Goal: Check status

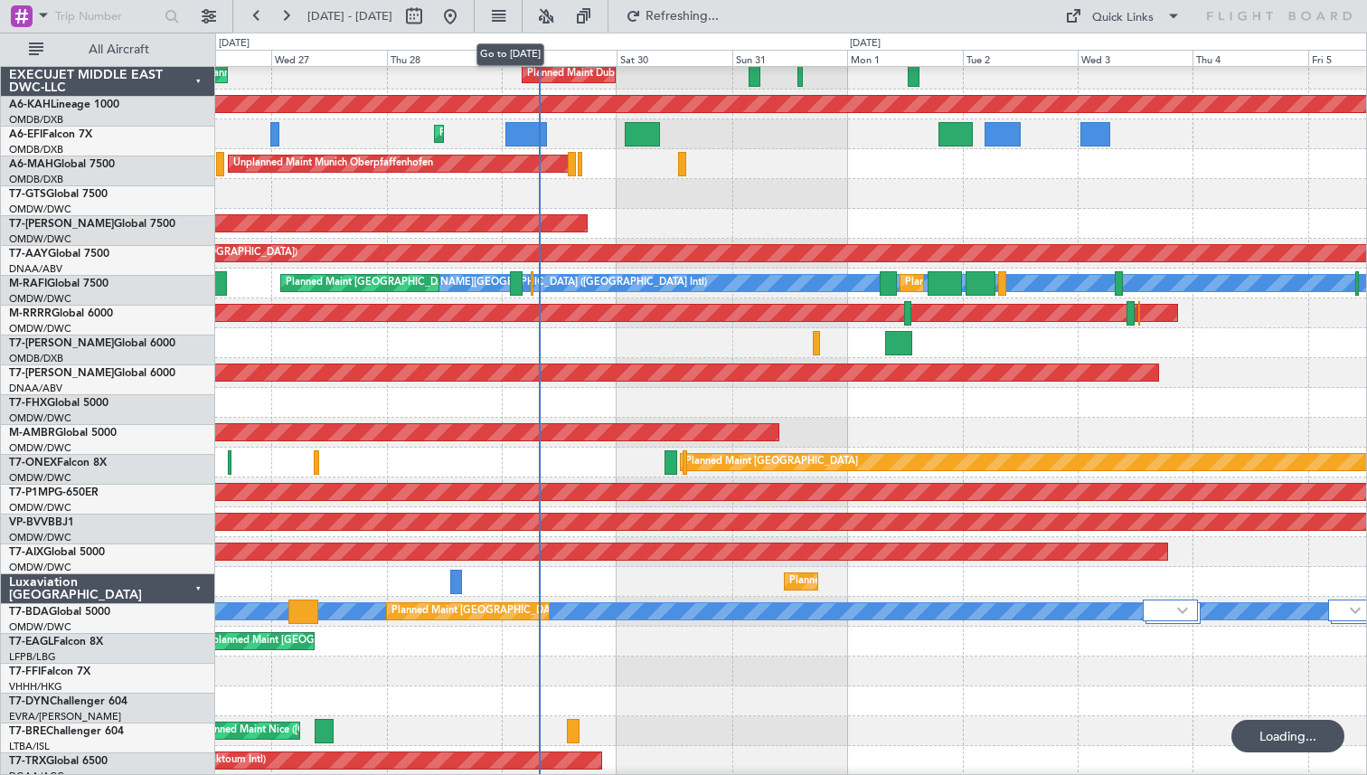
scroll to position [395, 0]
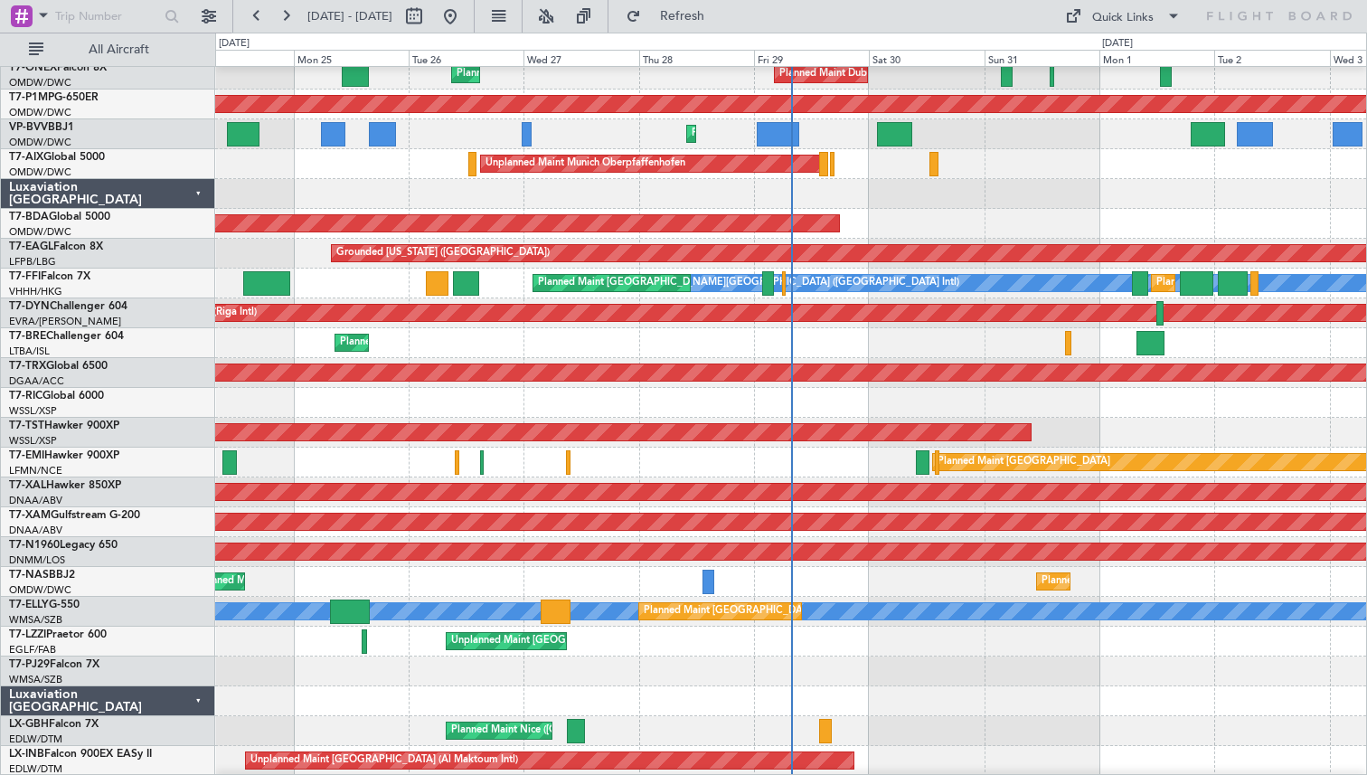
click at [614, 335] on div "Planned Maint Warsaw ([GEOGRAPHIC_DATA])" at bounding box center [790, 343] width 1151 height 30
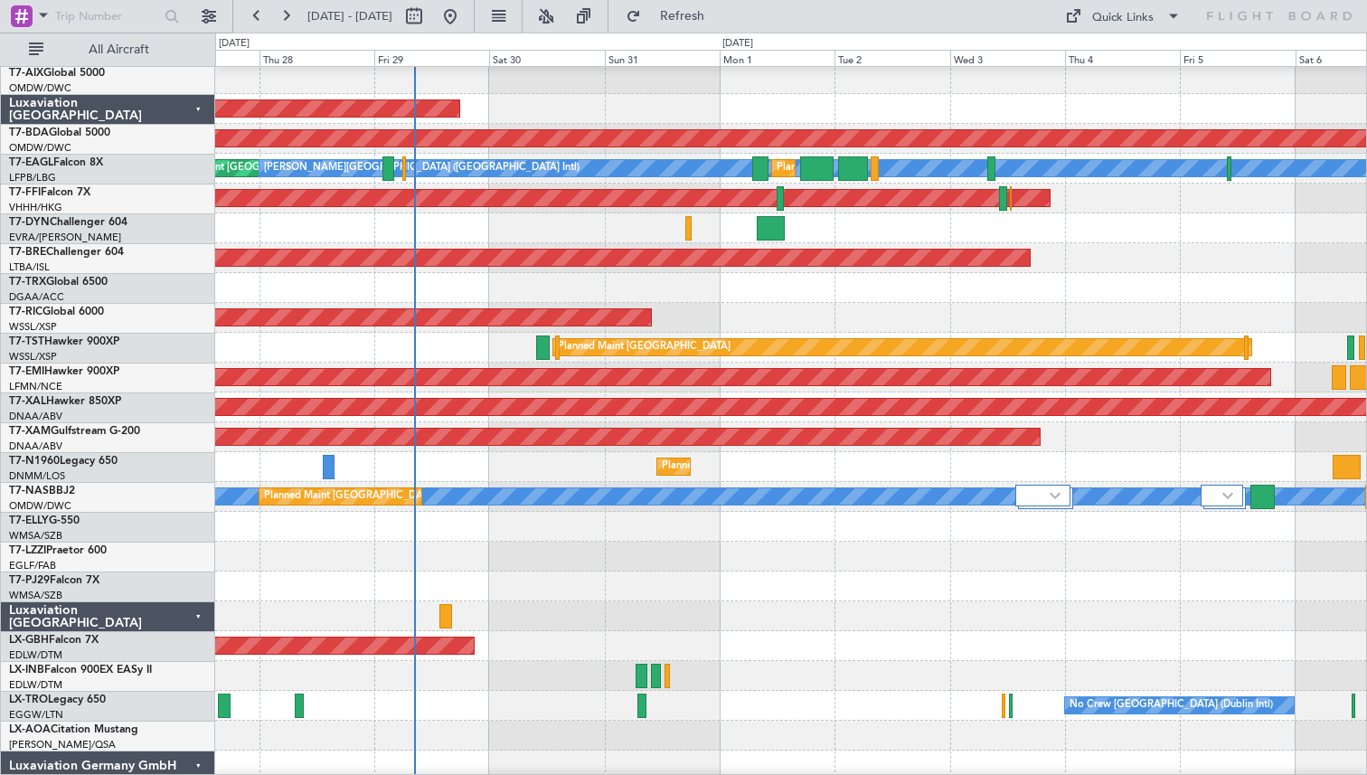
scroll to position [525, 0]
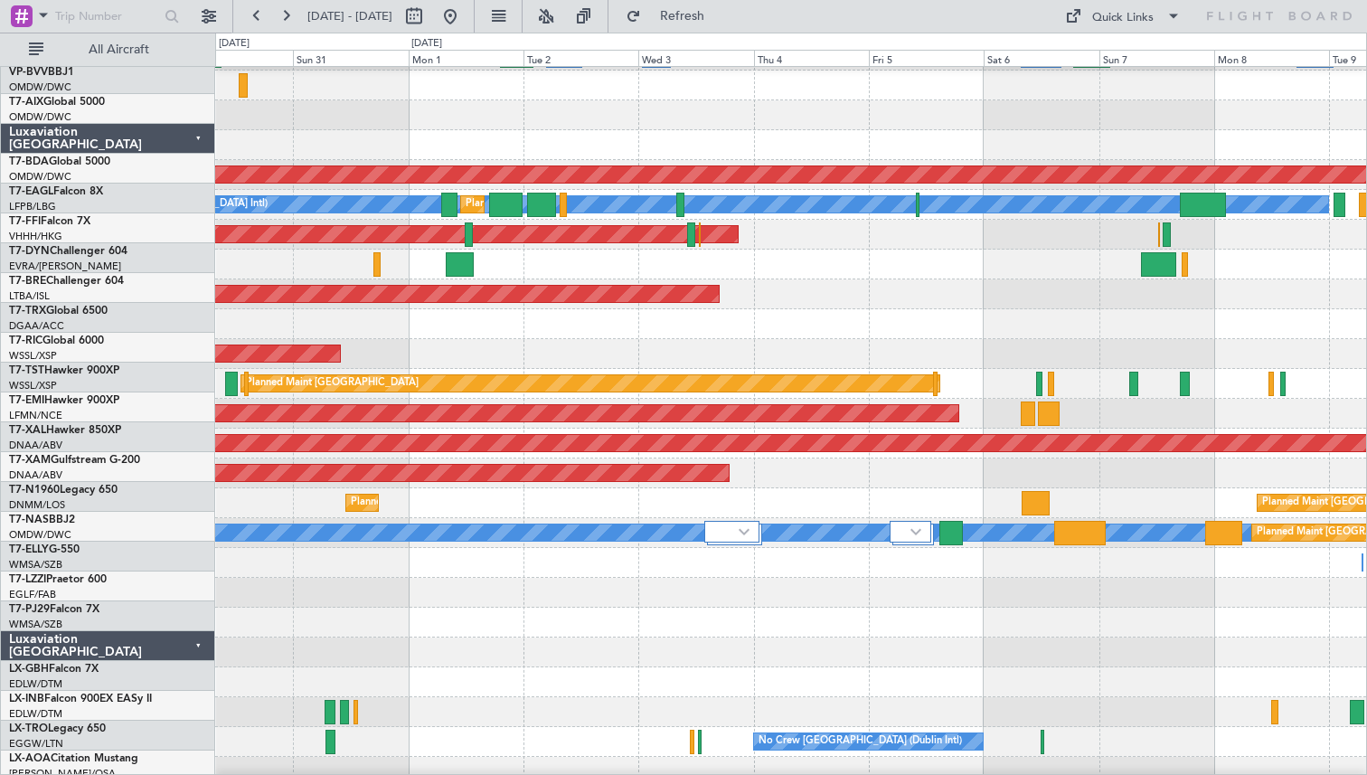
scroll to position [474, 0]
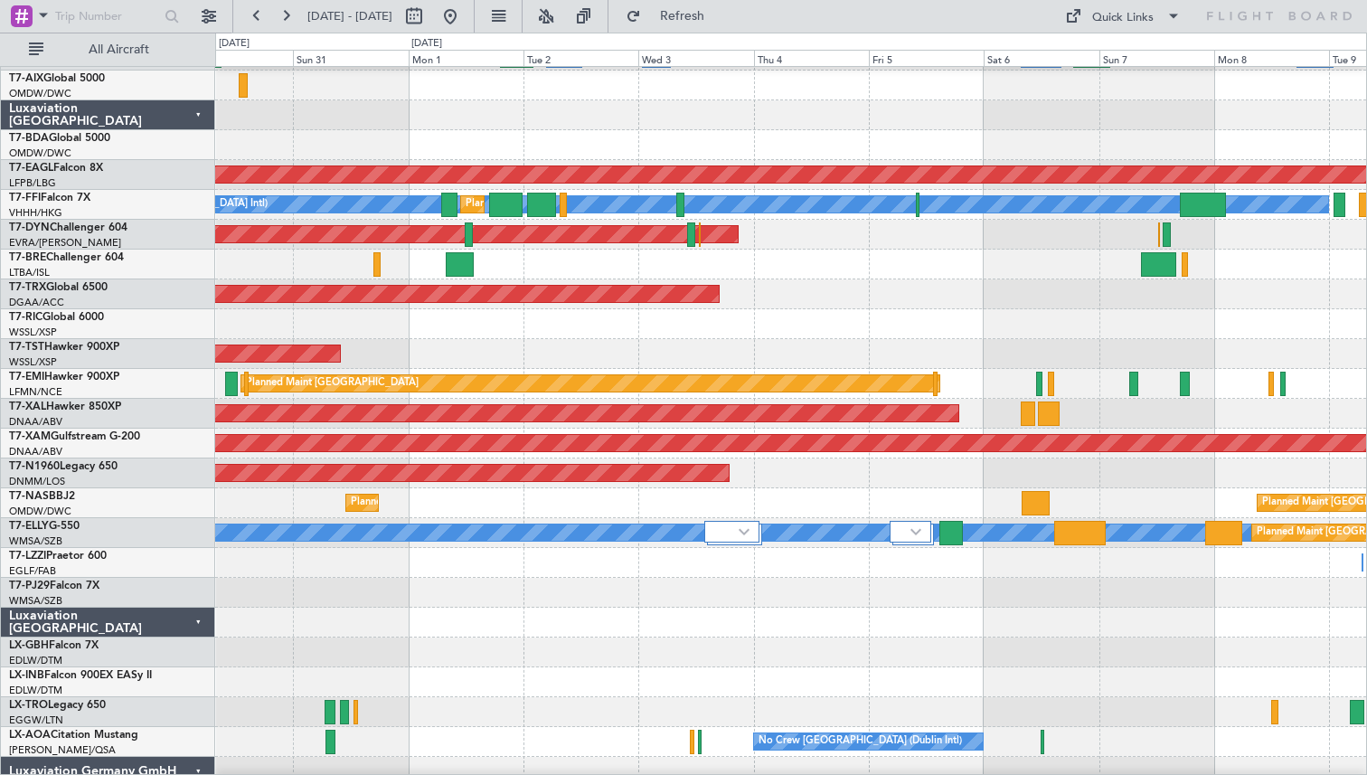
click at [183, 377] on div "Planned Maint Dubai (Al Maktoum Intl) Unplanned Maint [GEOGRAPHIC_DATA] Oberpfa…" at bounding box center [683, 404] width 1367 height 743
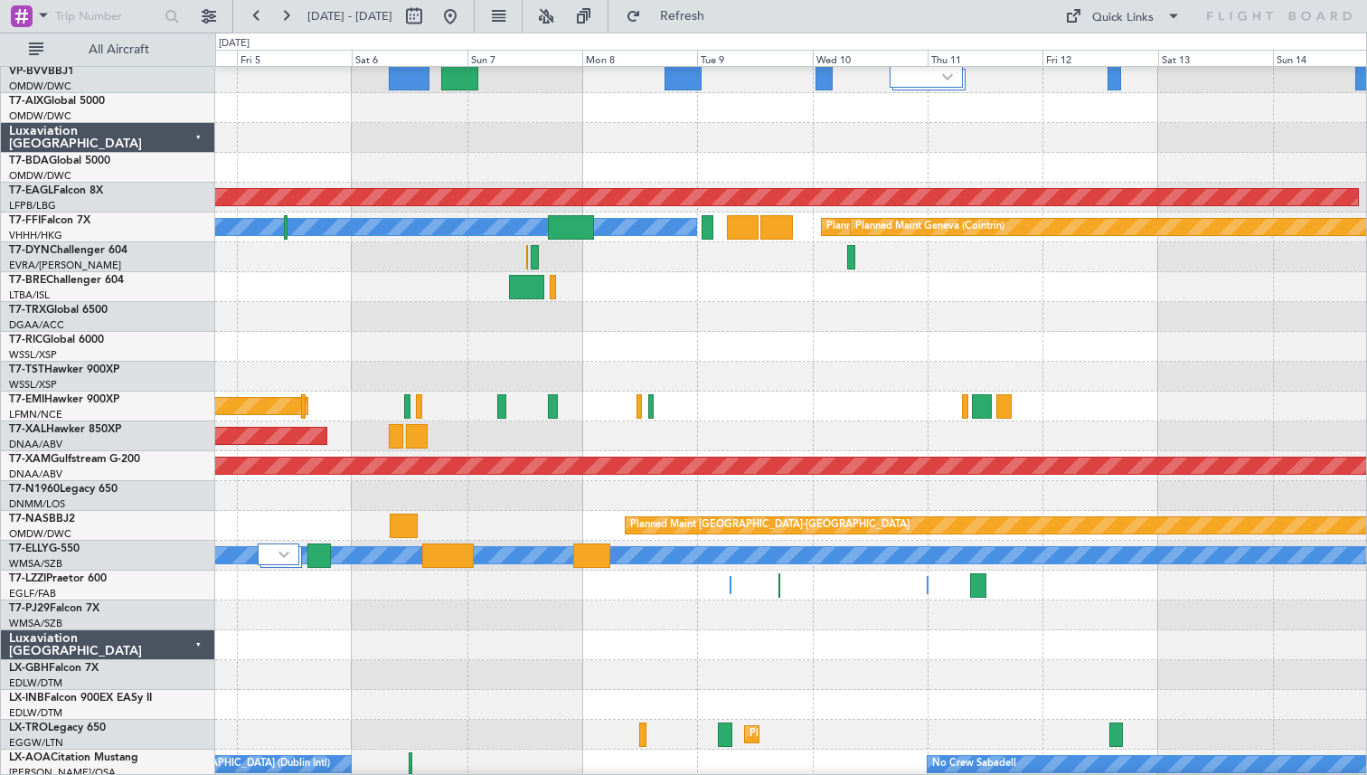
click at [314, 375] on div at bounding box center [790, 377] width 1151 height 30
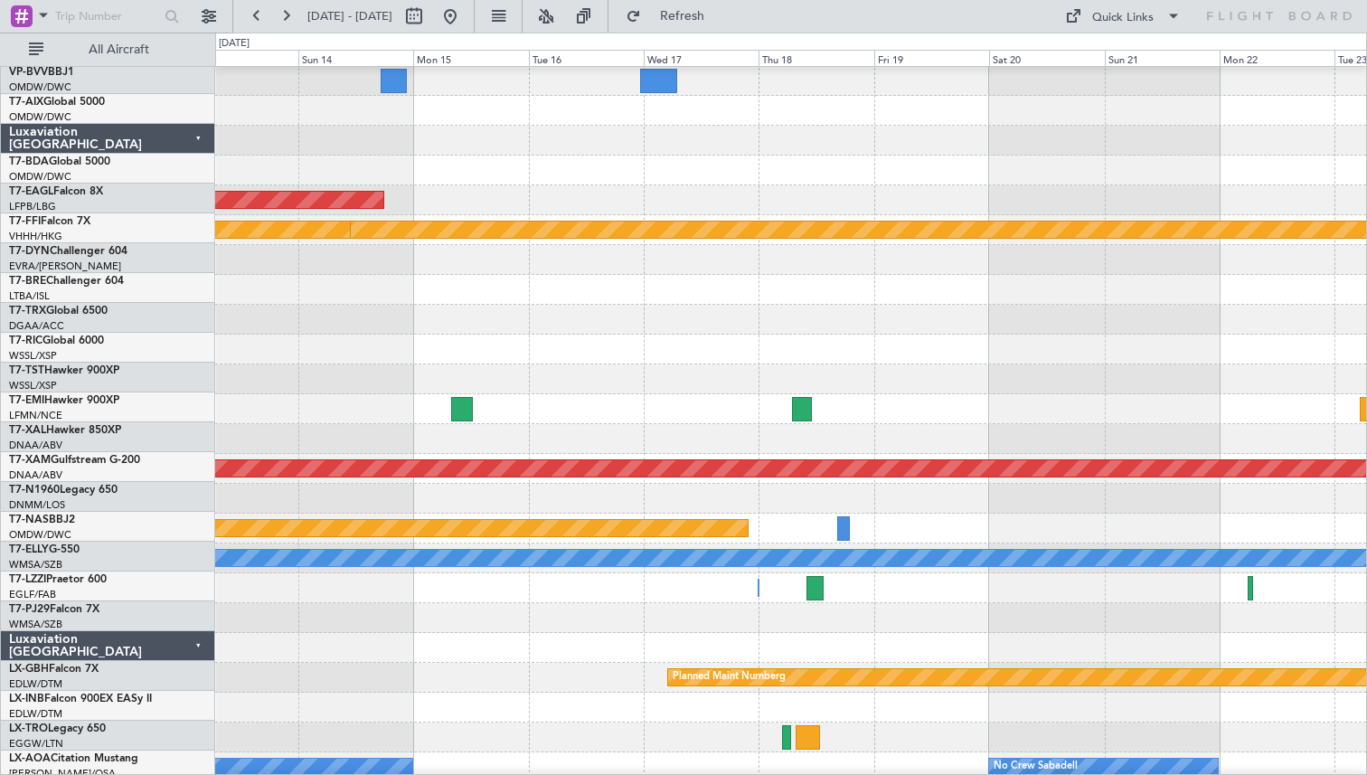
scroll to position [479, 0]
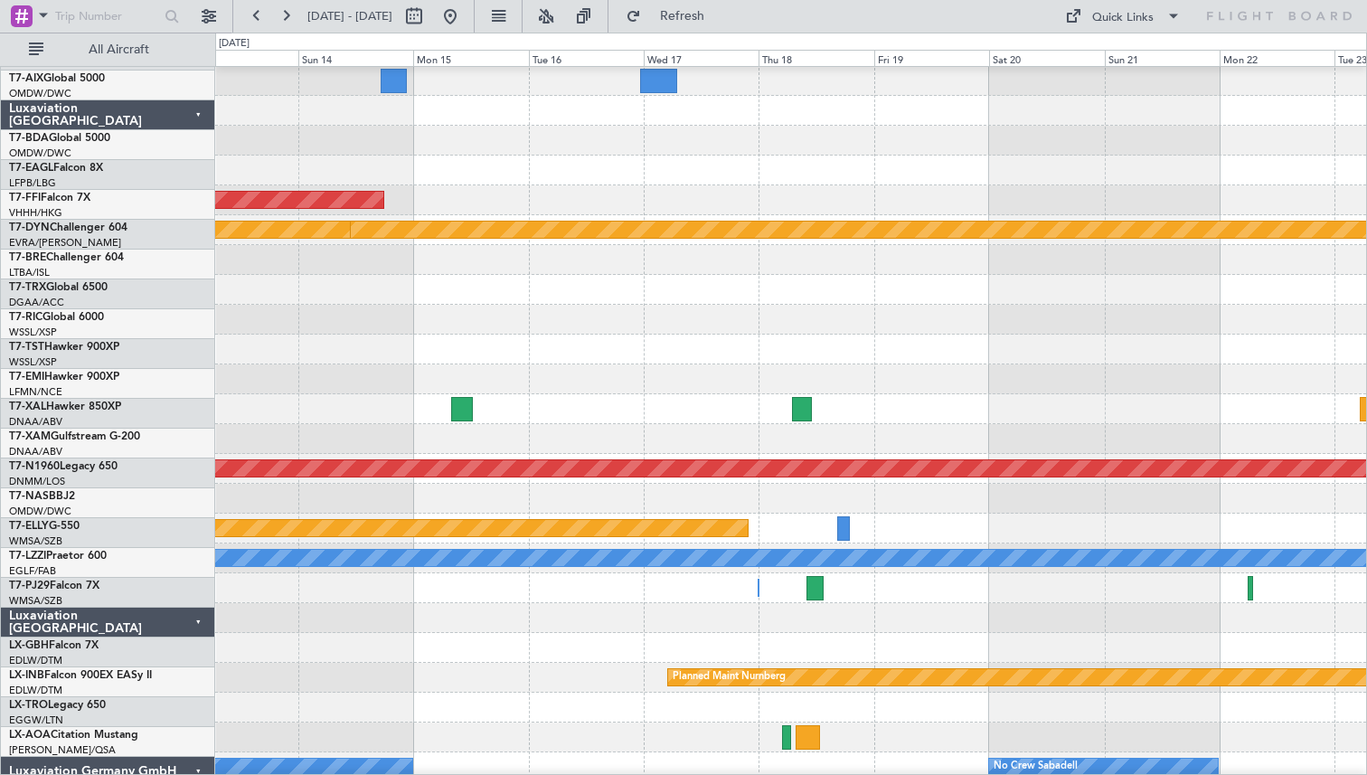
click at [427, 364] on div at bounding box center [790, 379] width 1151 height 30
